Goal: Transaction & Acquisition: Obtain resource

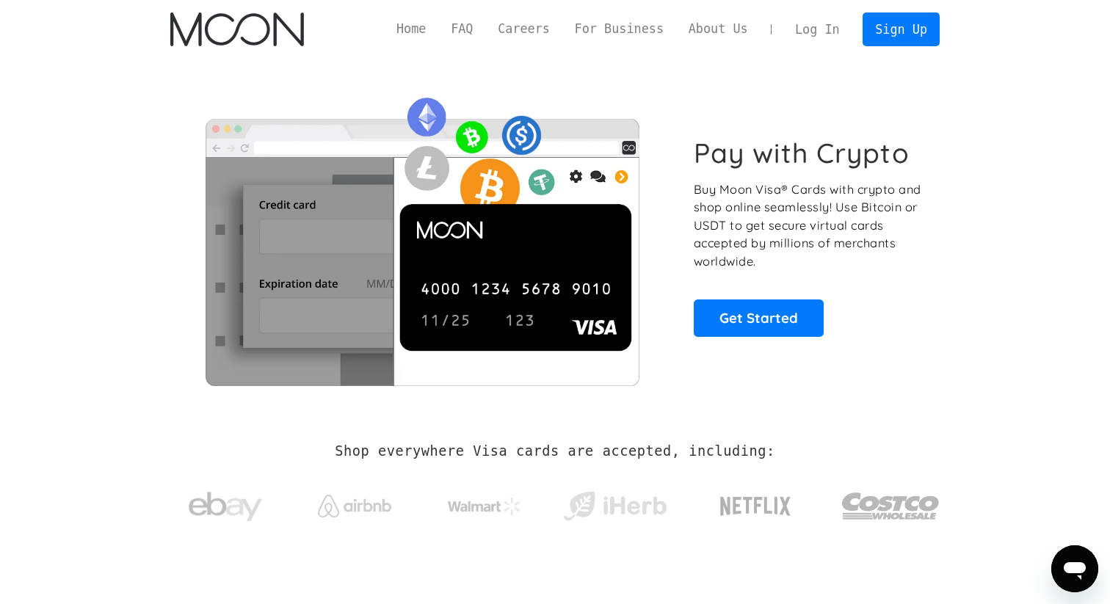
click at [827, 34] on link "Log In" at bounding box center [817, 29] width 69 height 32
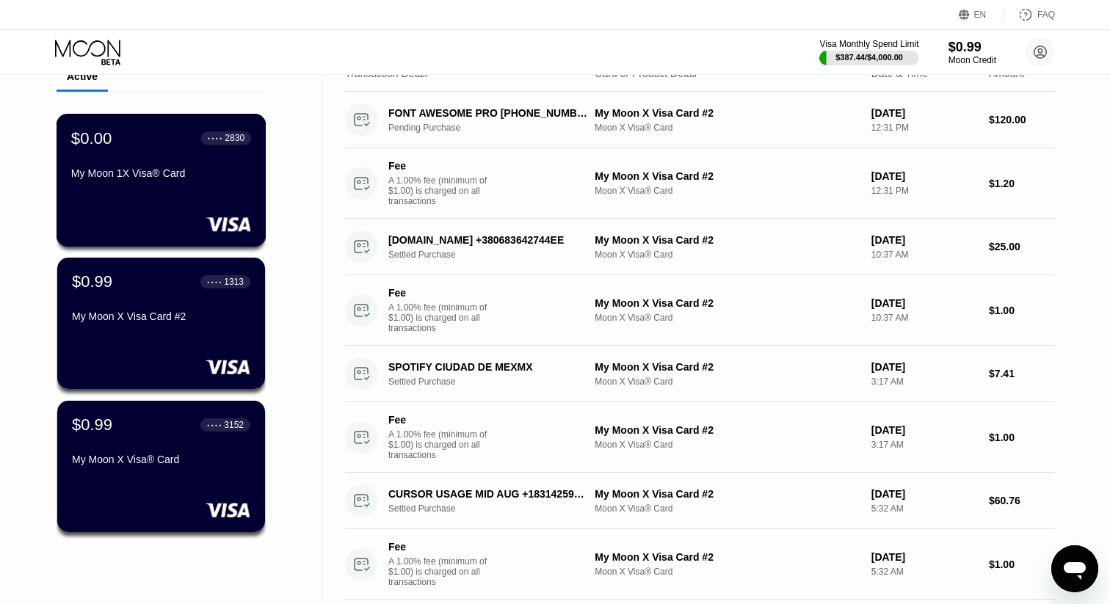
scroll to position [68, 0]
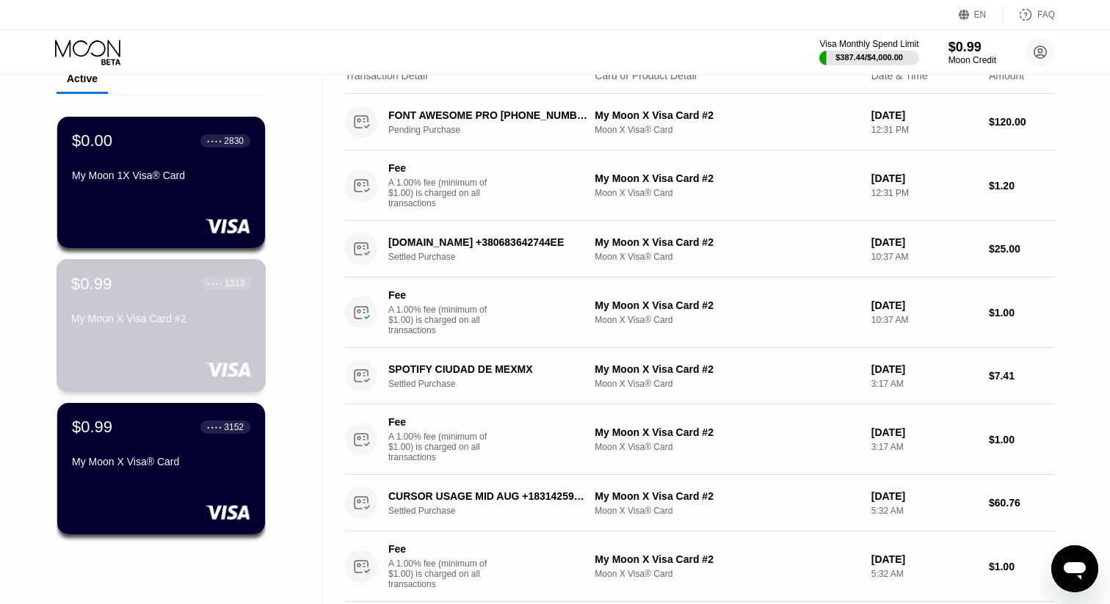
click at [156, 296] on div "$0.99 ● ● ● ● 1313 My Moon X Visa Card #2" at bounding box center [161, 302] width 180 height 57
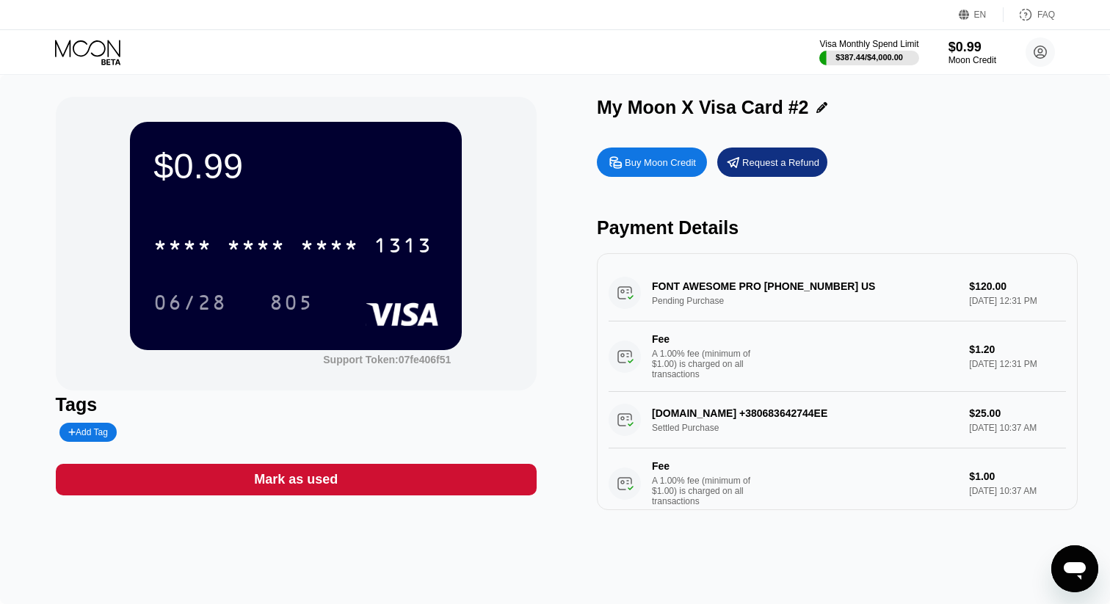
click at [644, 164] on div "Buy Moon Credit" at bounding box center [660, 162] width 71 height 12
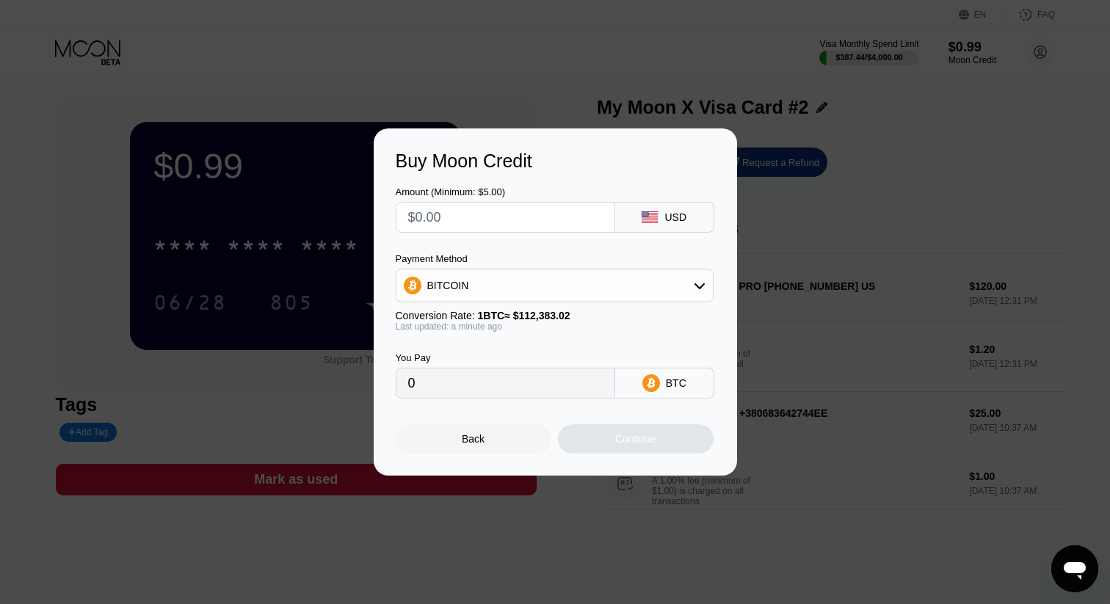
click at [454, 219] on input "text" at bounding box center [505, 217] width 195 height 29
type input "$1"
type input "0.00000890"
type input "$14"
type input "0.00012458"
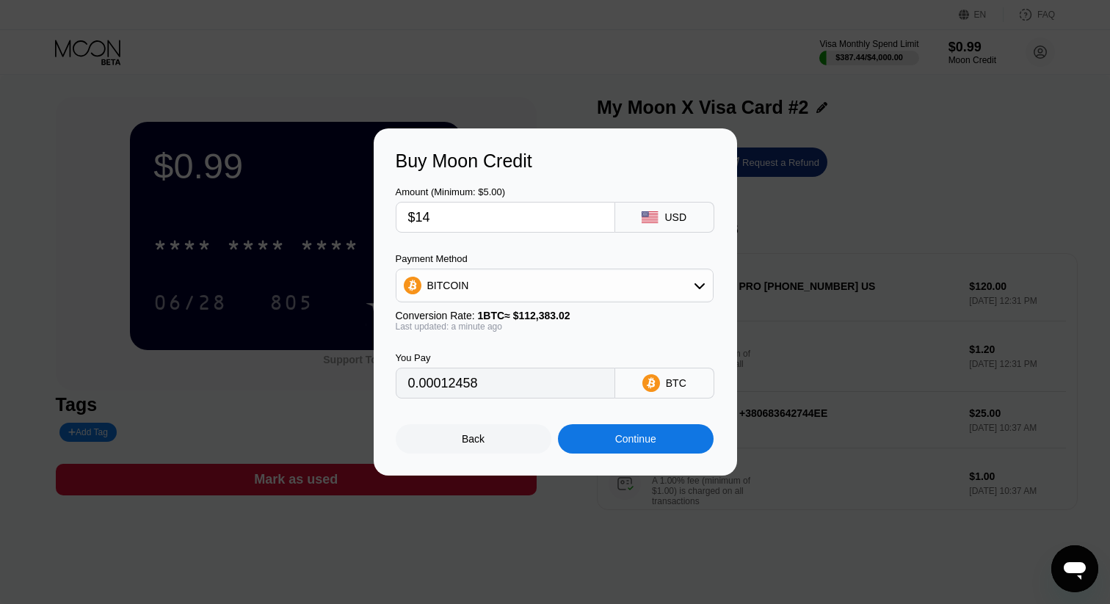
type input "$140"
type input "0.00124574"
type input "$14"
type input "0.00012458"
type input "$142"
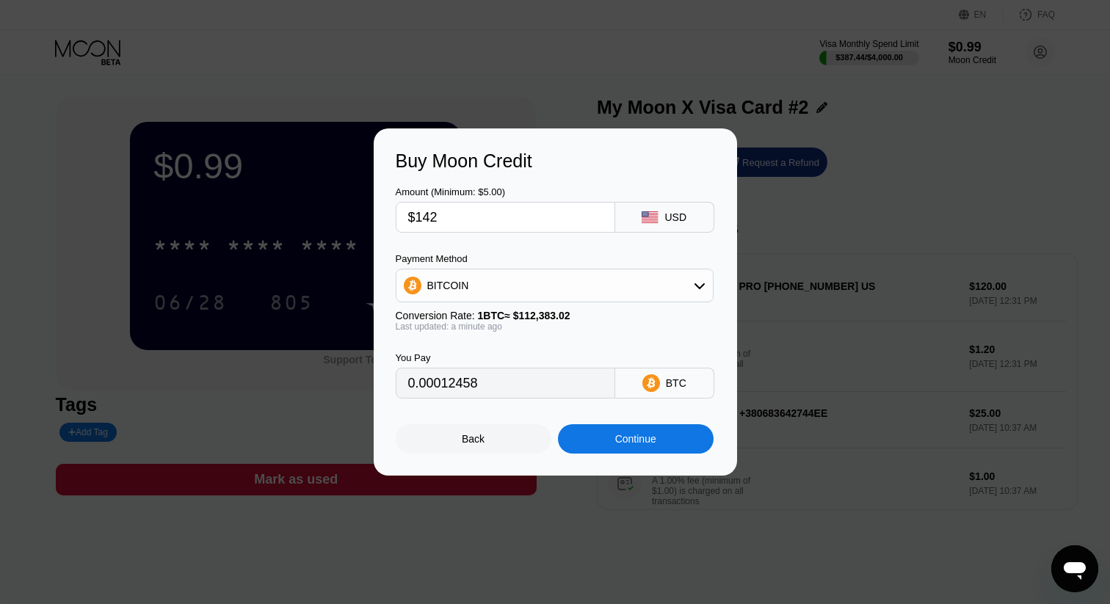
type input "0.00126354"
type input "$142"
click at [625, 440] on div "Continue" at bounding box center [635, 439] width 41 height 12
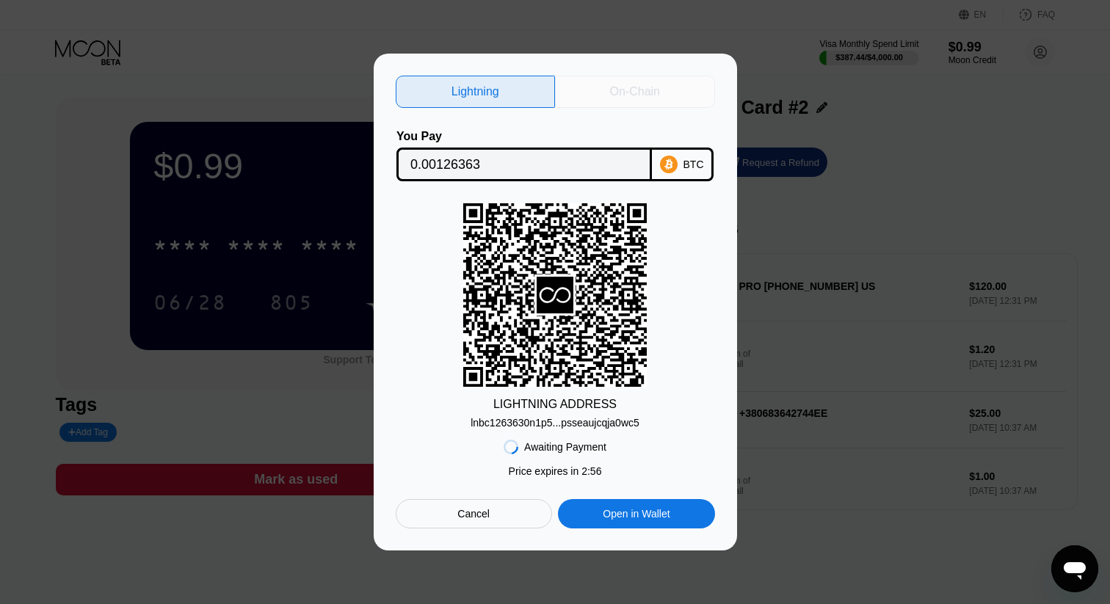
click at [646, 100] on div "On-Chain" at bounding box center [635, 92] width 160 height 32
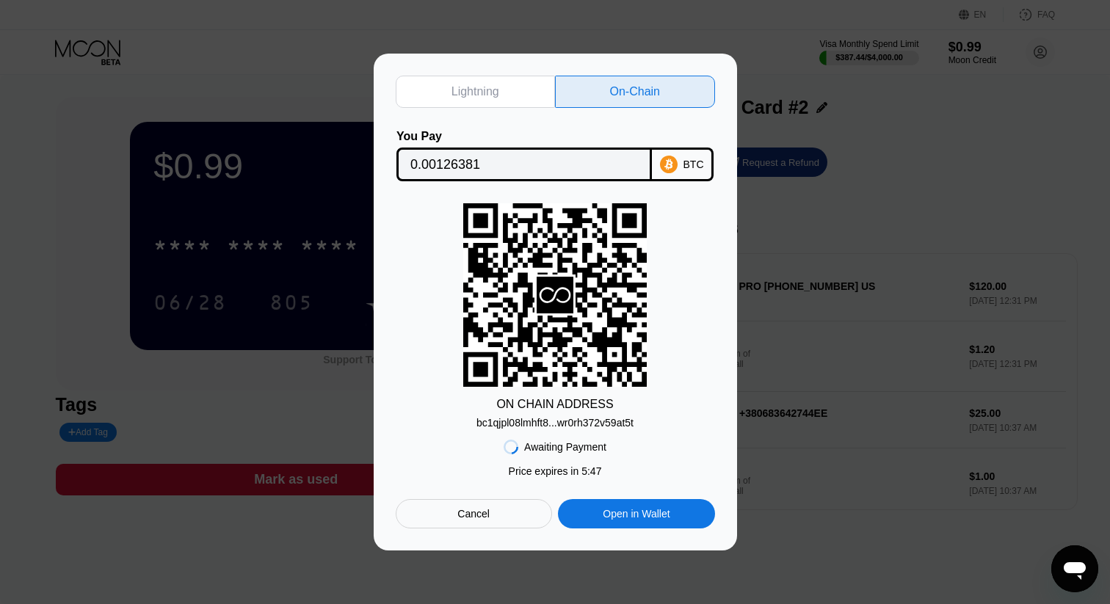
click at [949, 213] on div "Lightning On-Chain You Pay 0.00126381 BTC ON CHAIN ADDRESS bc1qjpl08lmhft8...wr…" at bounding box center [555, 302] width 1110 height 497
click at [493, 514] on div "Cancel" at bounding box center [474, 513] width 156 height 29
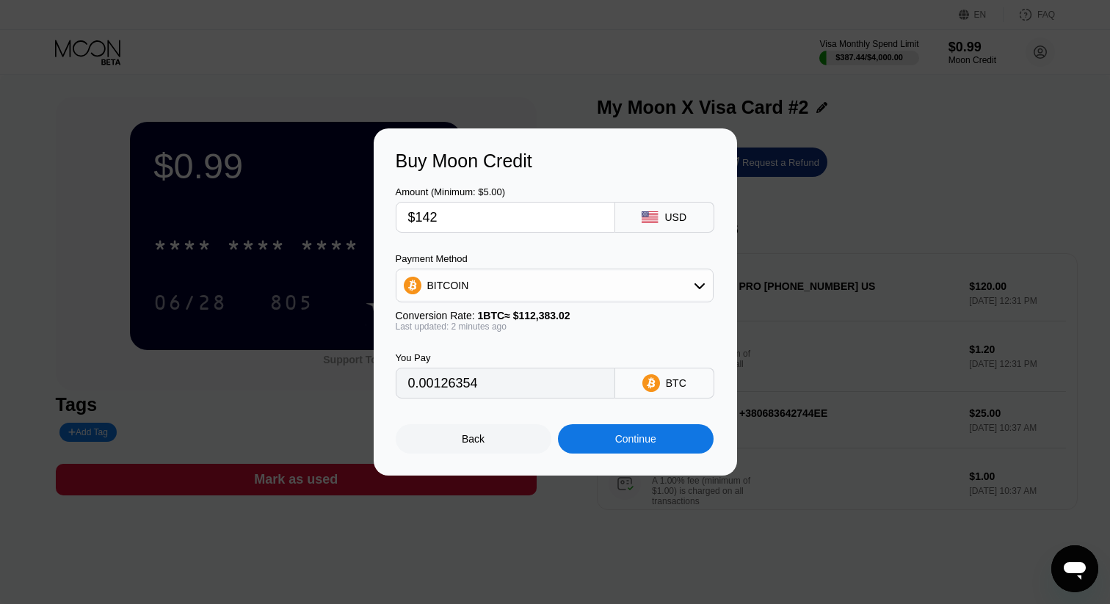
click at [490, 213] on input "$142" at bounding box center [505, 217] width 195 height 29
type input "$14"
type input "0.00012458"
type input "$140"
type input "0.00124574"
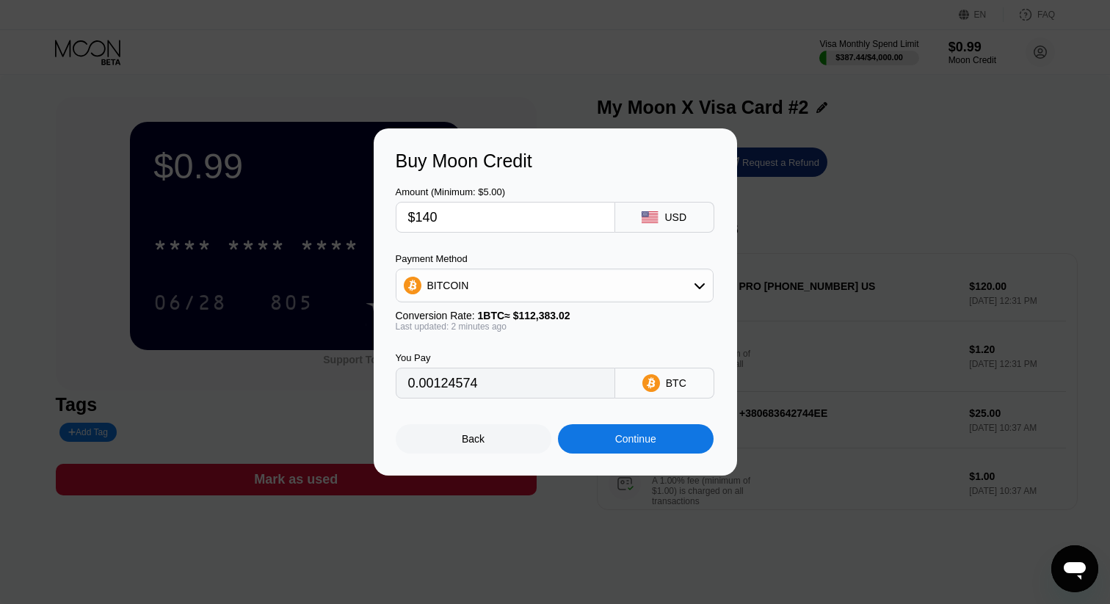
type input "$140"
click at [655, 442] on div "Continue" at bounding box center [635, 439] width 41 height 12
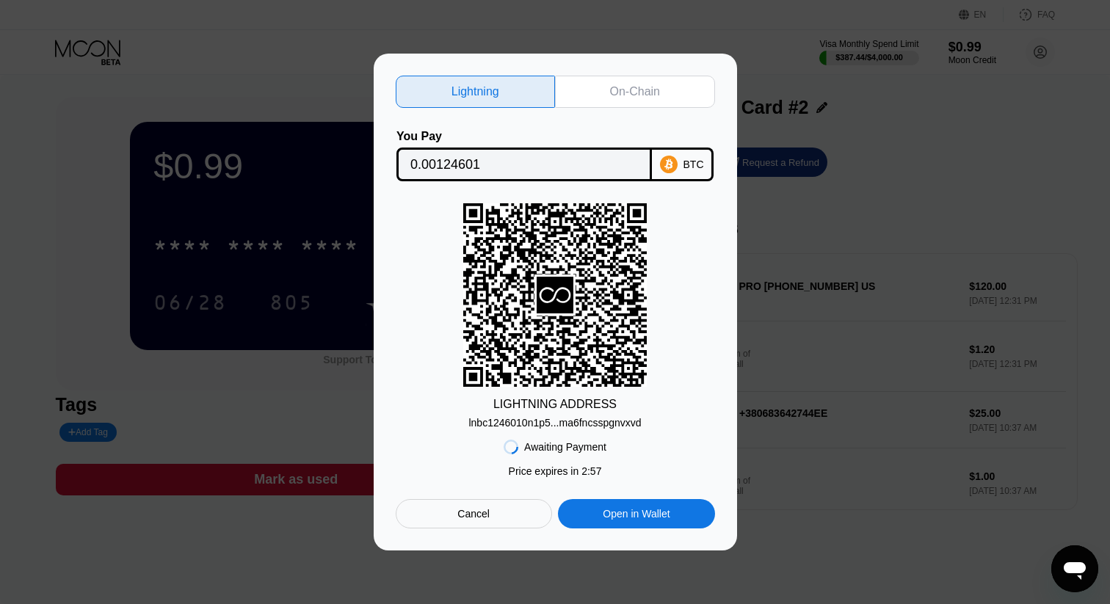
click at [607, 86] on div "On-Chain" at bounding box center [635, 92] width 160 height 32
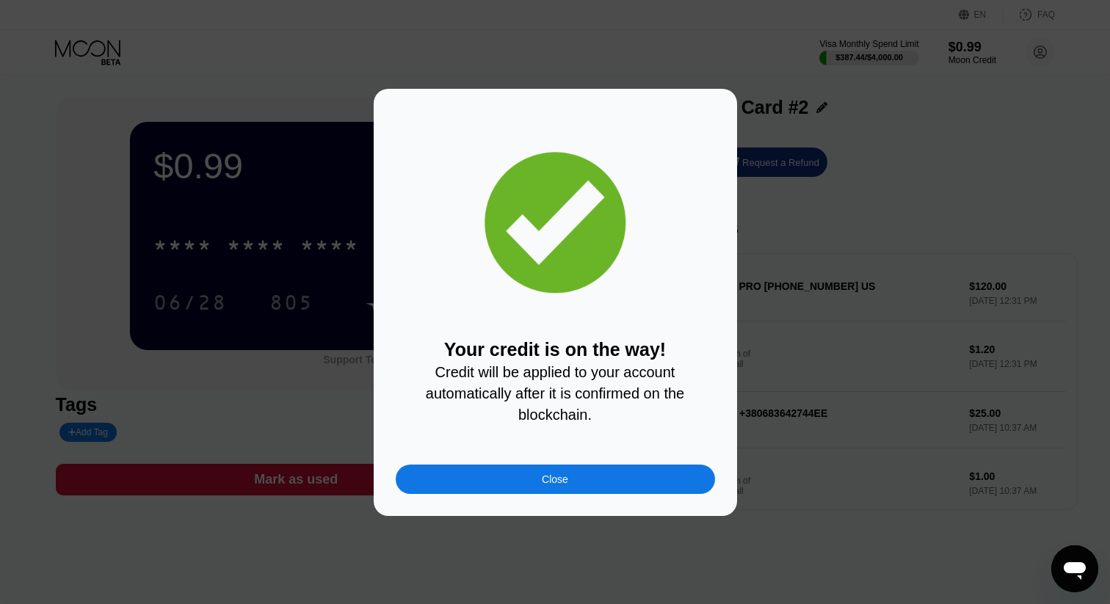
click at [204, 216] on div "Your credit is on the way! Credit will be applied to your account automatically…" at bounding box center [555, 302] width 1110 height 427
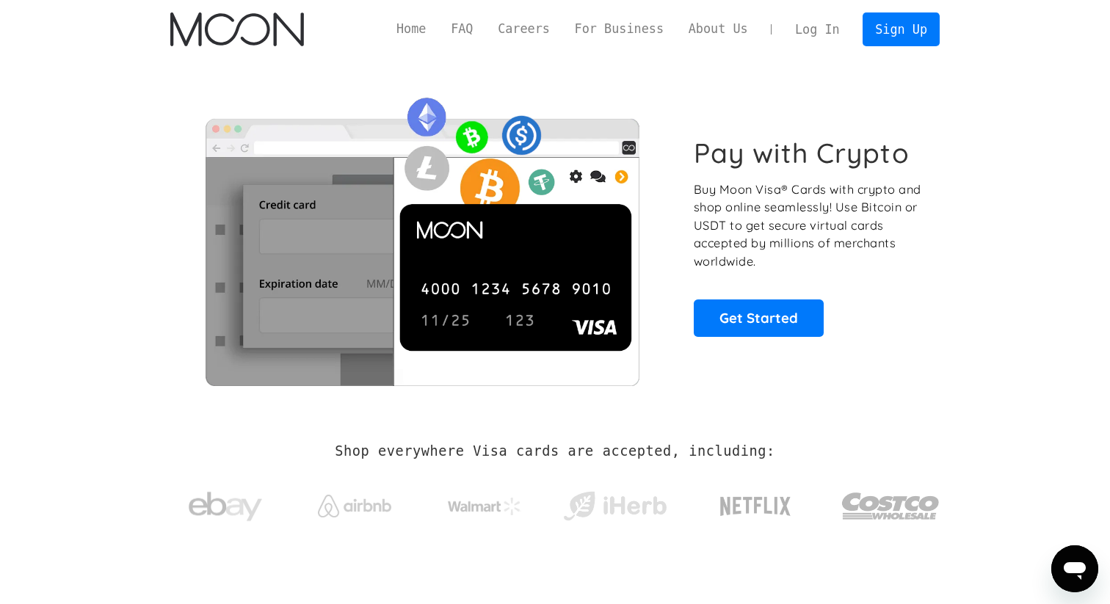
click at [833, 17] on link "Log In" at bounding box center [817, 29] width 69 height 32
